Goal: Navigation & Orientation: Find specific page/section

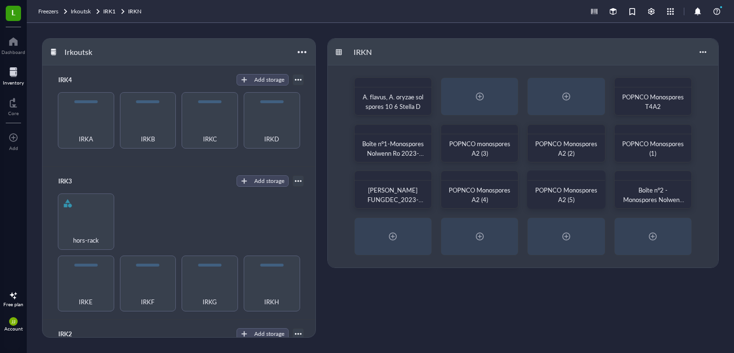
scroll to position [173, 0]
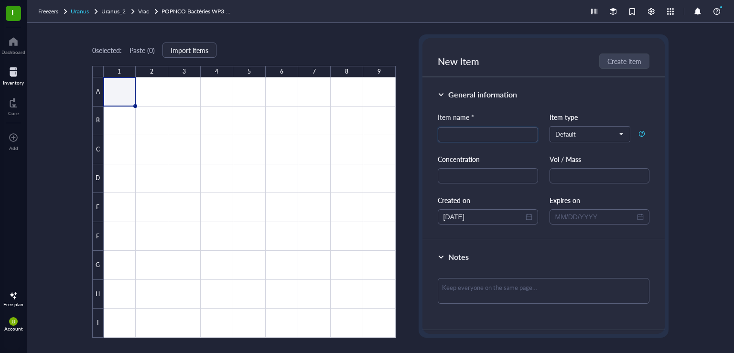
click at [83, 12] on span "Uranus" at bounding box center [80, 11] width 18 height 8
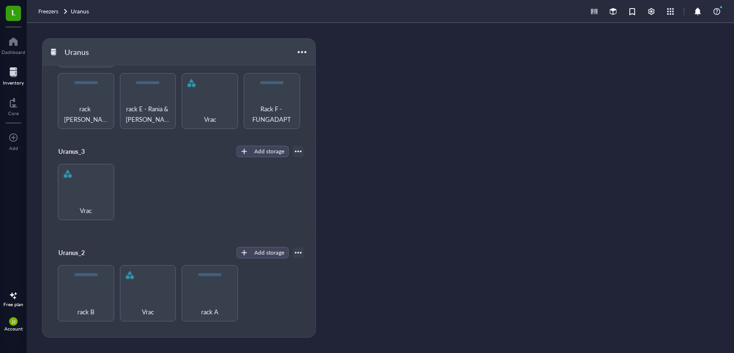
scroll to position [173, 0]
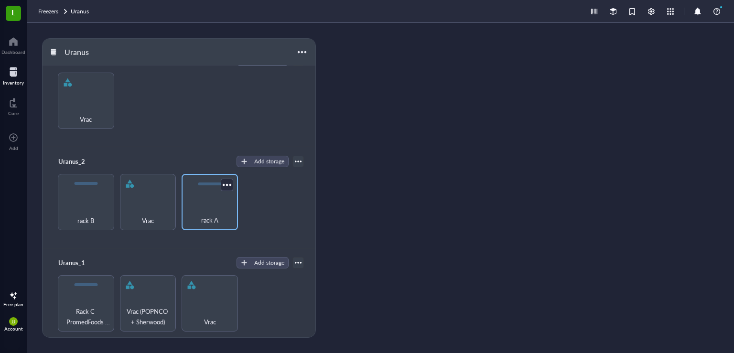
click at [194, 213] on div "rack A" at bounding box center [209, 215] width 47 height 21
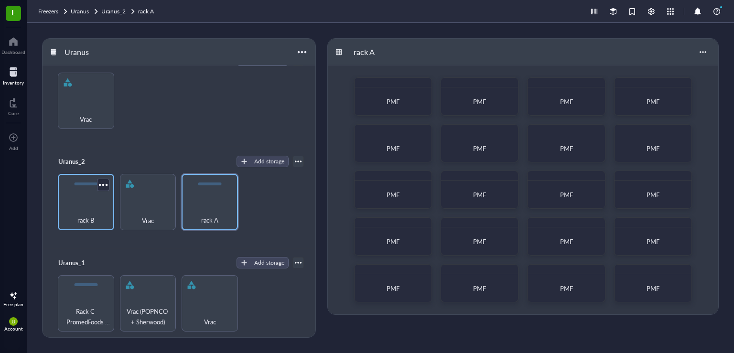
click at [81, 205] on div "rack B" at bounding box center [86, 215] width 47 height 21
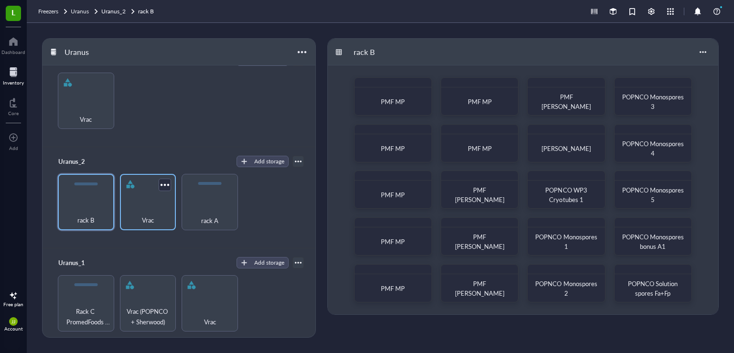
click at [147, 194] on div "Vrac" at bounding box center [148, 202] width 56 height 56
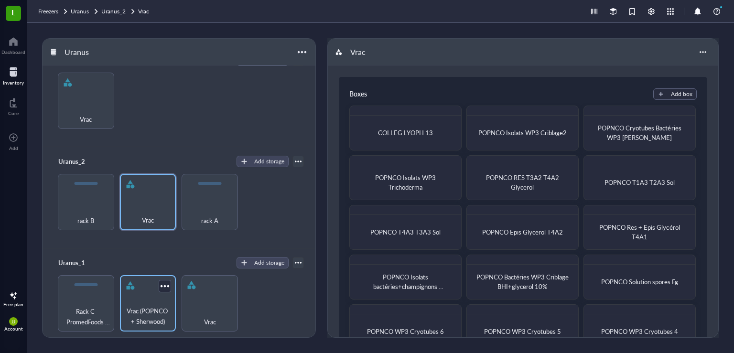
click at [141, 306] on span "Vrac (POPNCO + Sherwood)" at bounding box center [148, 316] width 47 height 21
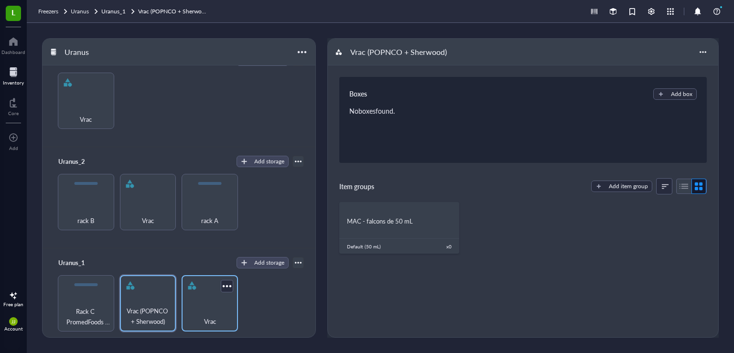
click at [192, 309] on div "Vrac" at bounding box center [209, 316] width 47 height 21
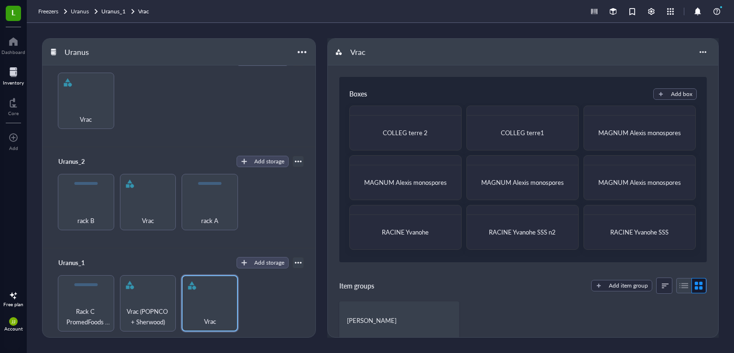
scroll to position [46, 0]
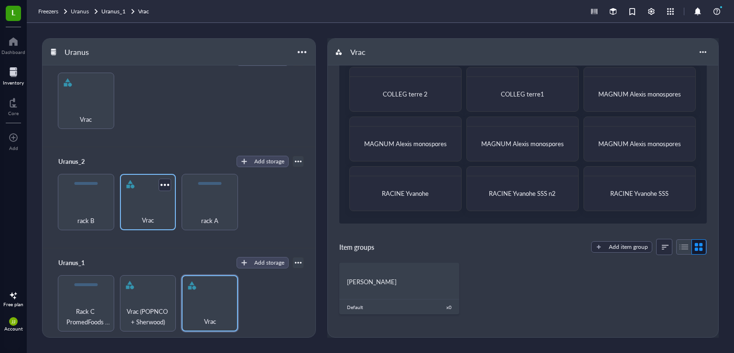
click at [146, 206] on div "Vrac" at bounding box center [148, 215] width 47 height 21
